Goal: Information Seeking & Learning: Learn about a topic

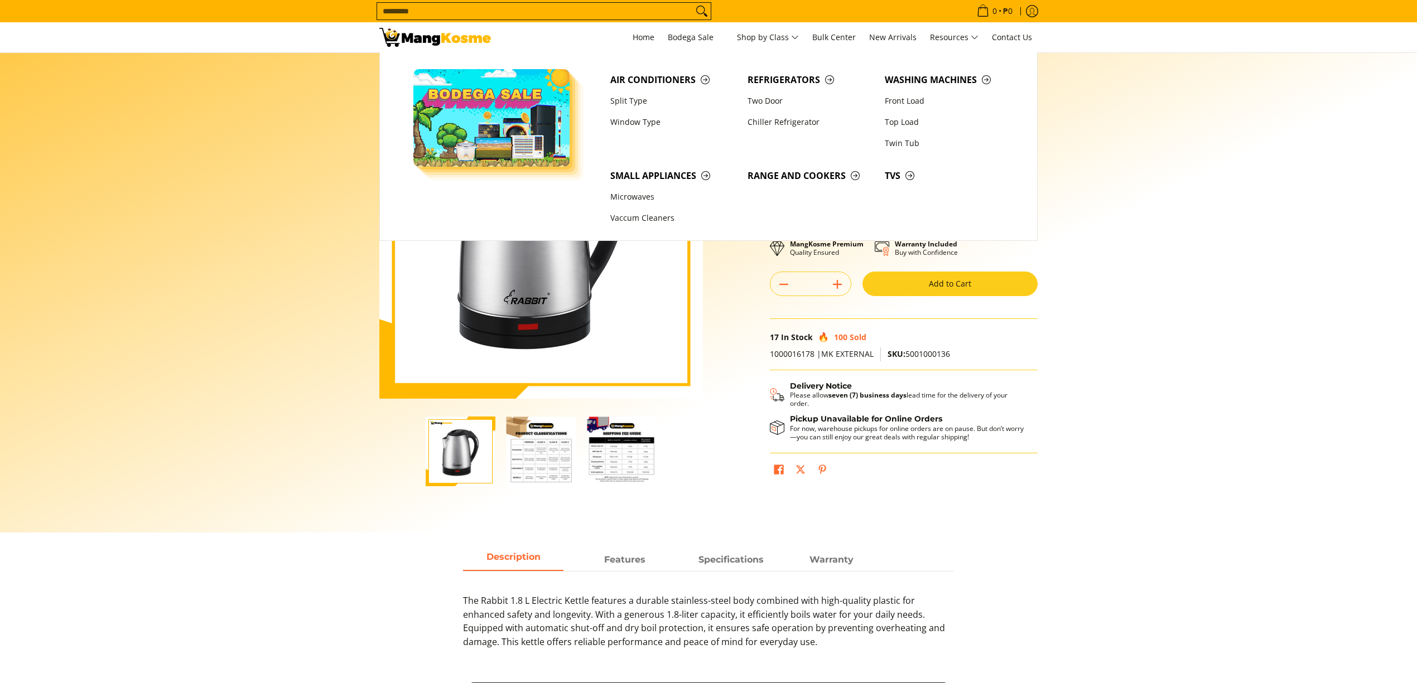
click at [639, 102] on link "Split Type" at bounding box center [673, 100] width 137 height 21
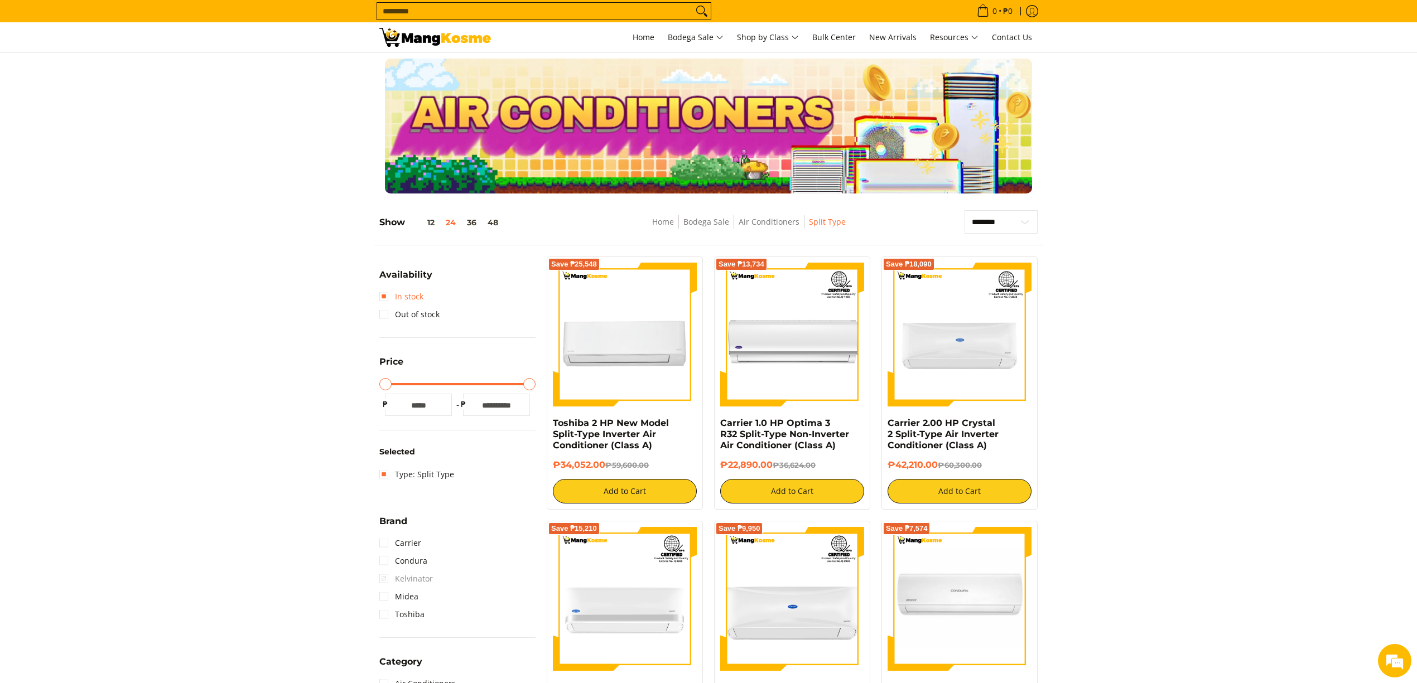
click at [420, 300] on link "In stock" at bounding box center [401, 297] width 44 height 18
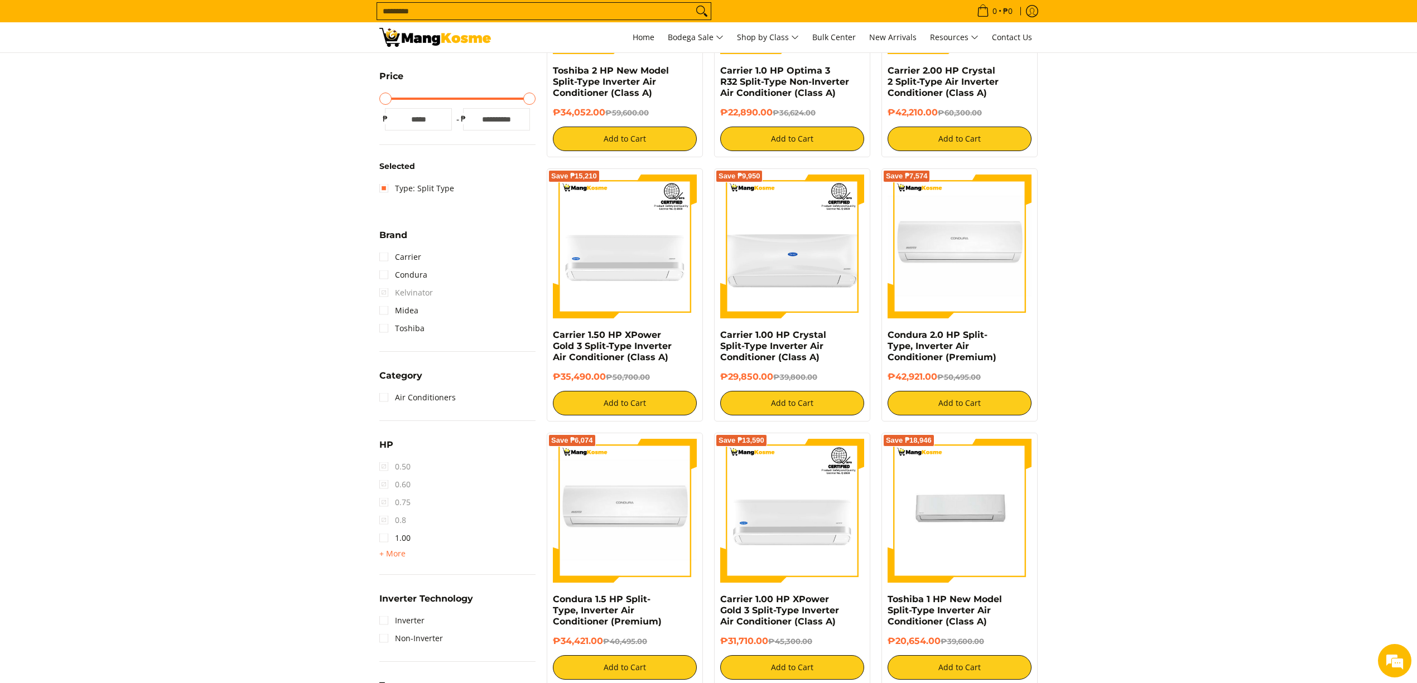
scroll to position [380, 0]
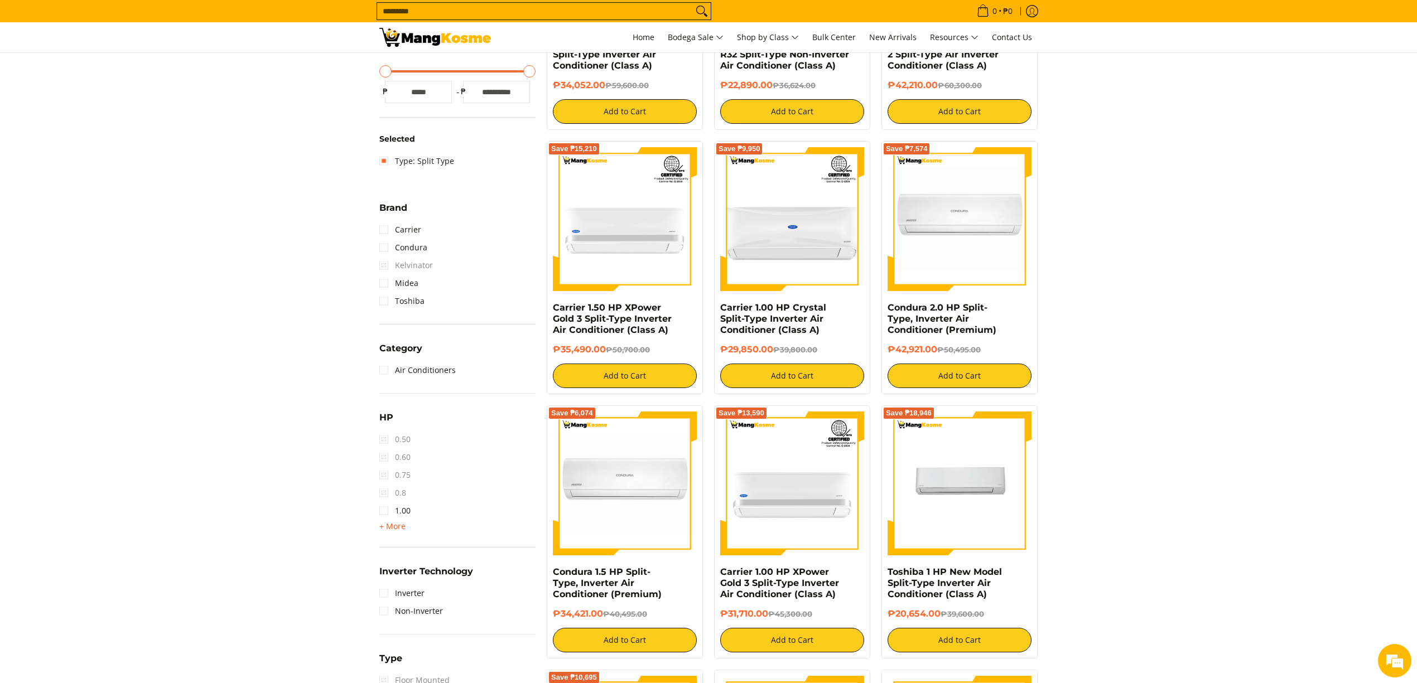
click at [401, 526] on span "+ More" at bounding box center [392, 526] width 26 height 9
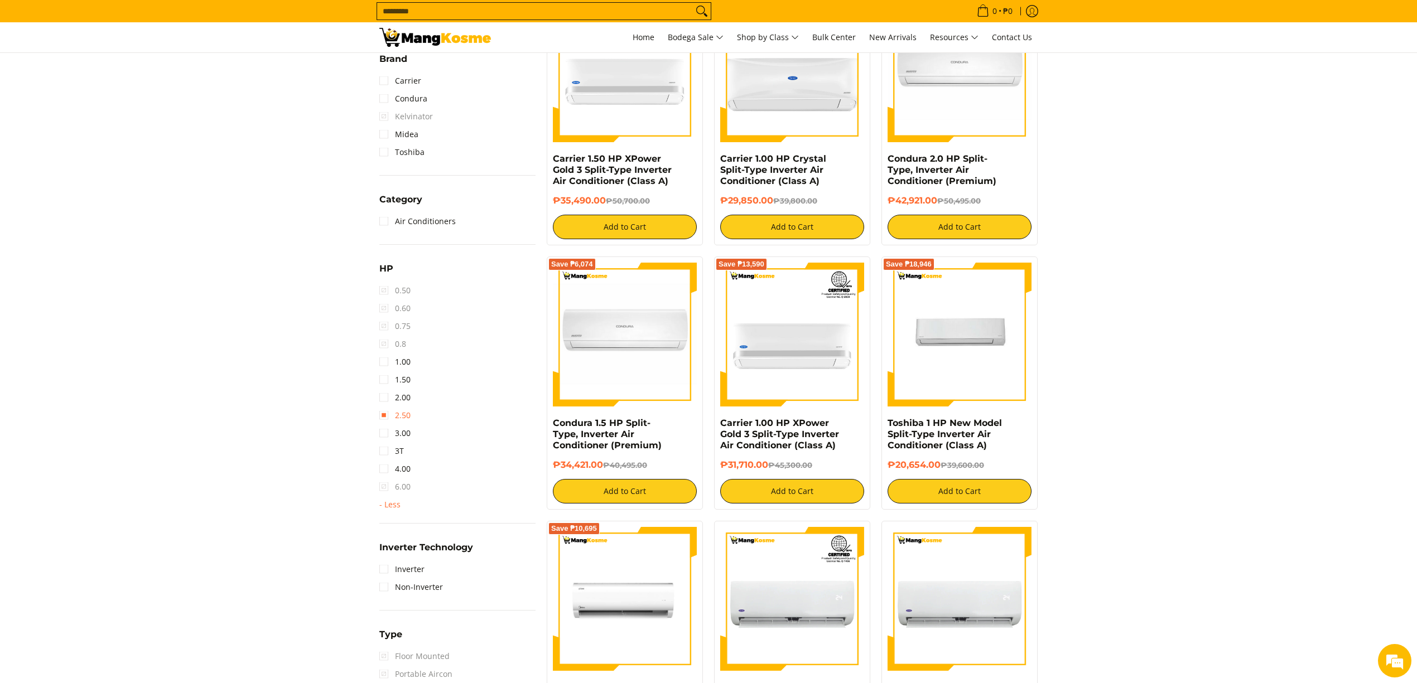
scroll to position [0, 0]
click at [398, 411] on link "2.50" at bounding box center [394, 416] width 31 height 18
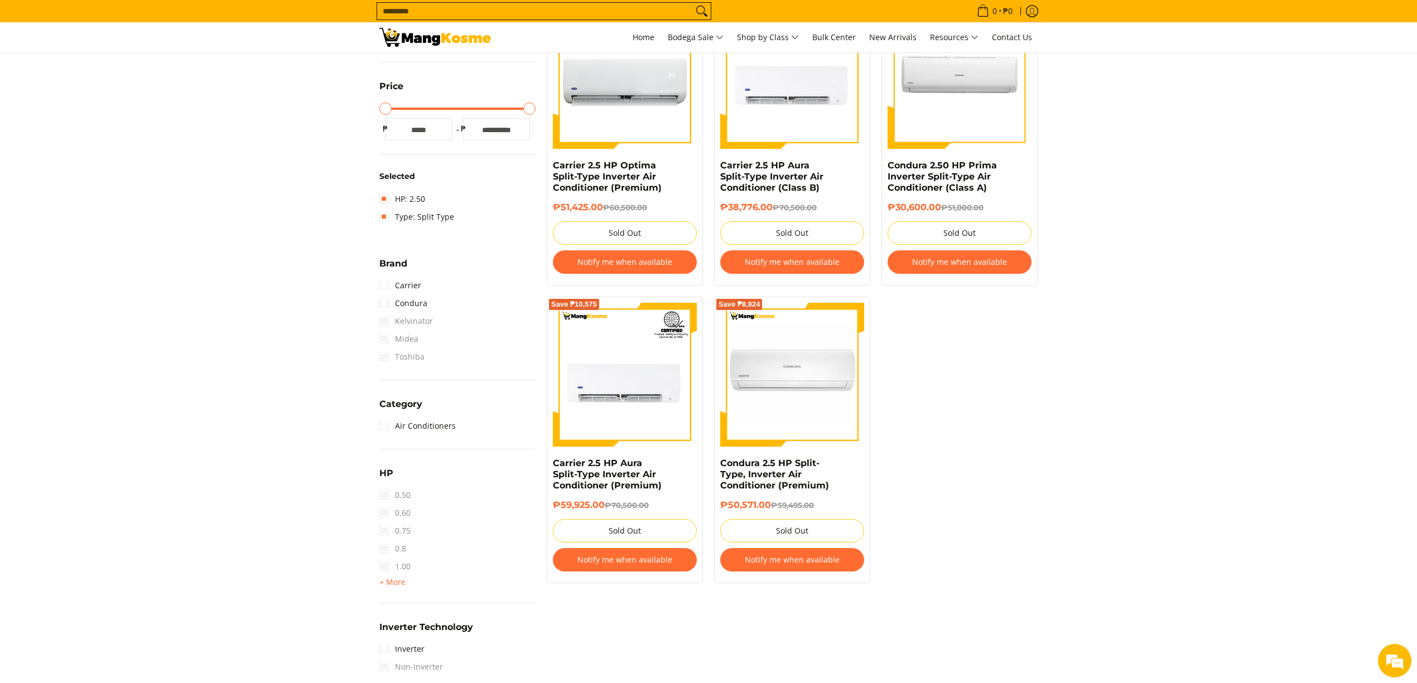
scroll to position [231, 0]
